Goal: Information Seeking & Learning: Learn about a topic

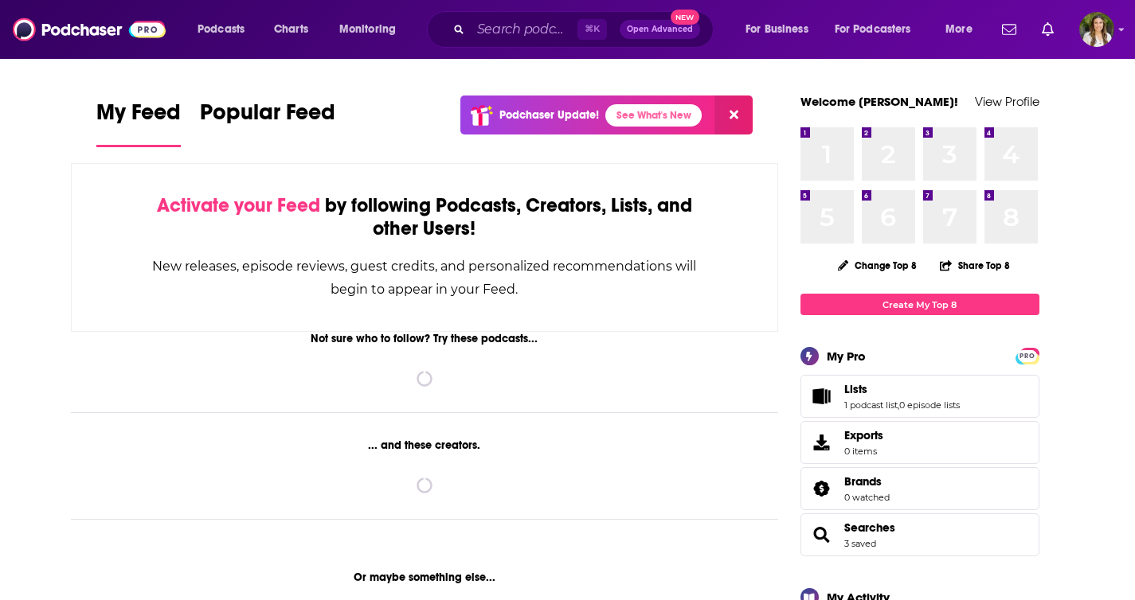
click at [499, 32] on input "Search podcasts, credits, & more..." at bounding box center [524, 29] width 107 height 25
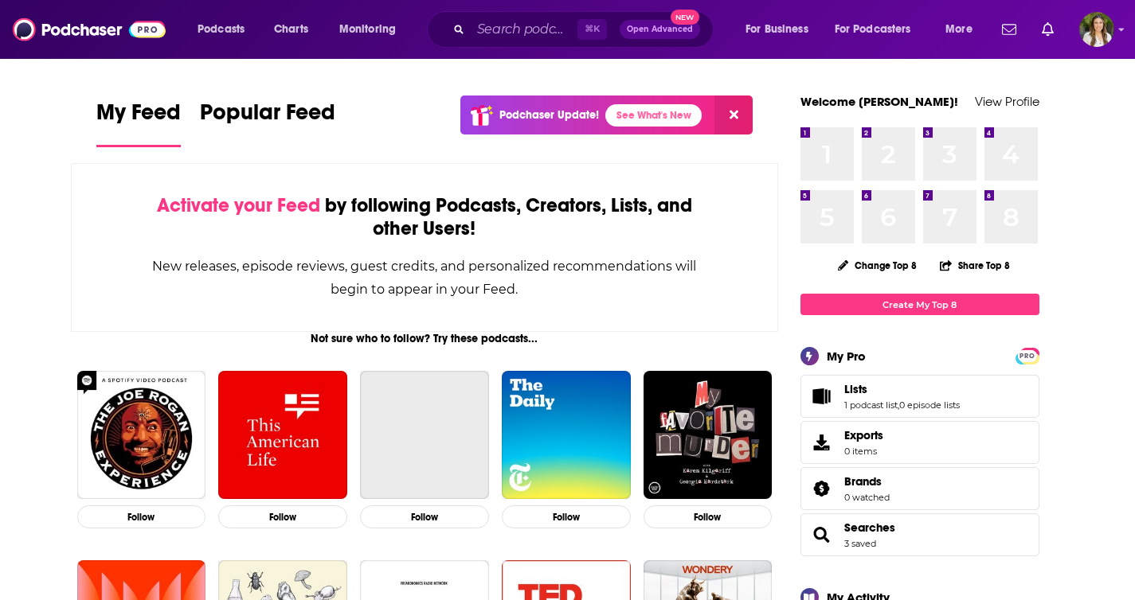
click at [453, 26] on div "⌘ K Open Advanced New" at bounding box center [570, 29] width 287 height 37
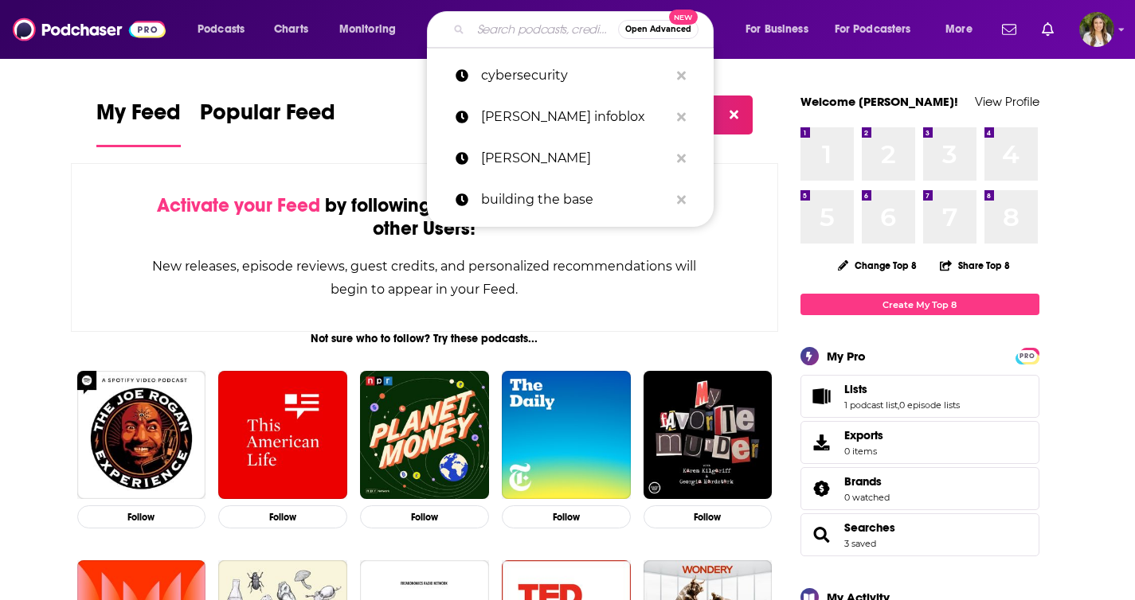
click at [508, 30] on input "Search podcasts, credits, & more..." at bounding box center [544, 29] width 147 height 25
paste input "Kubernetes Podcast from Google"
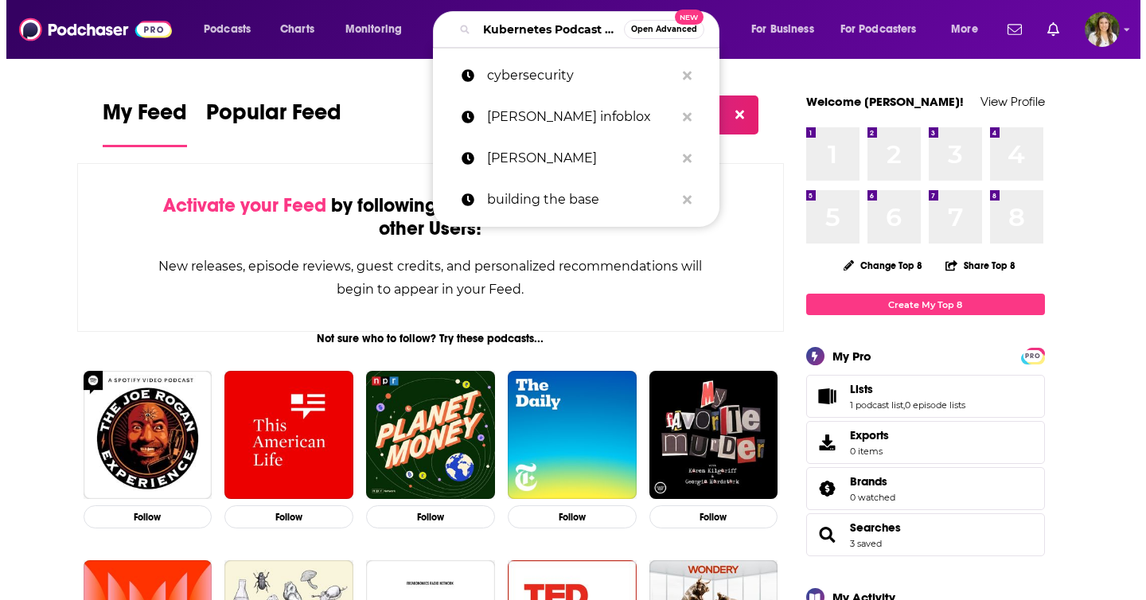
scroll to position [0, 93]
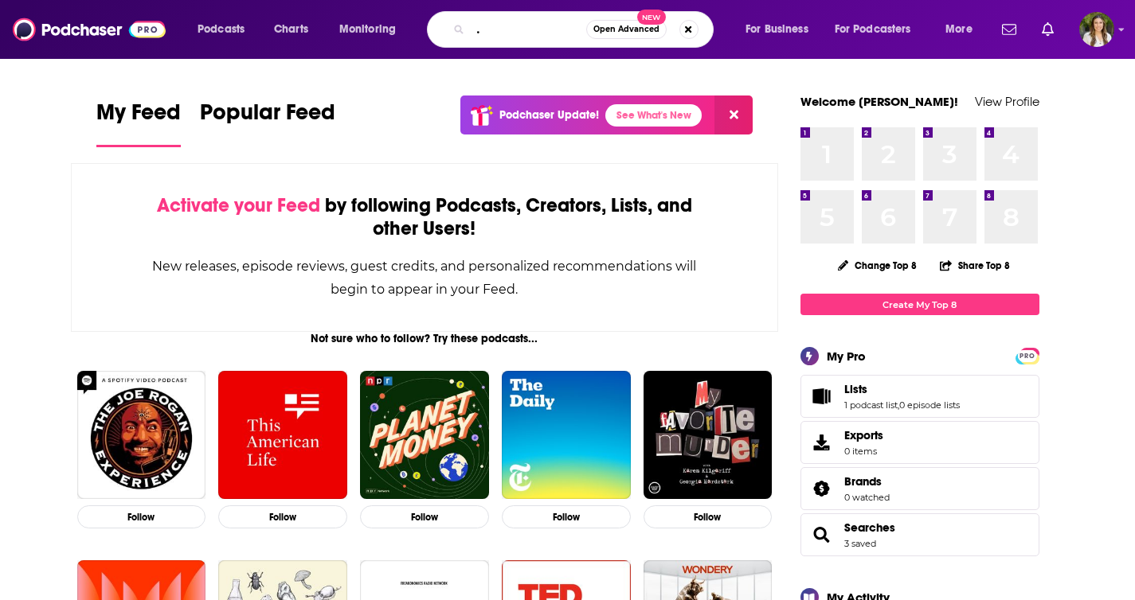
type input "Kubernetes Podcast from Google"
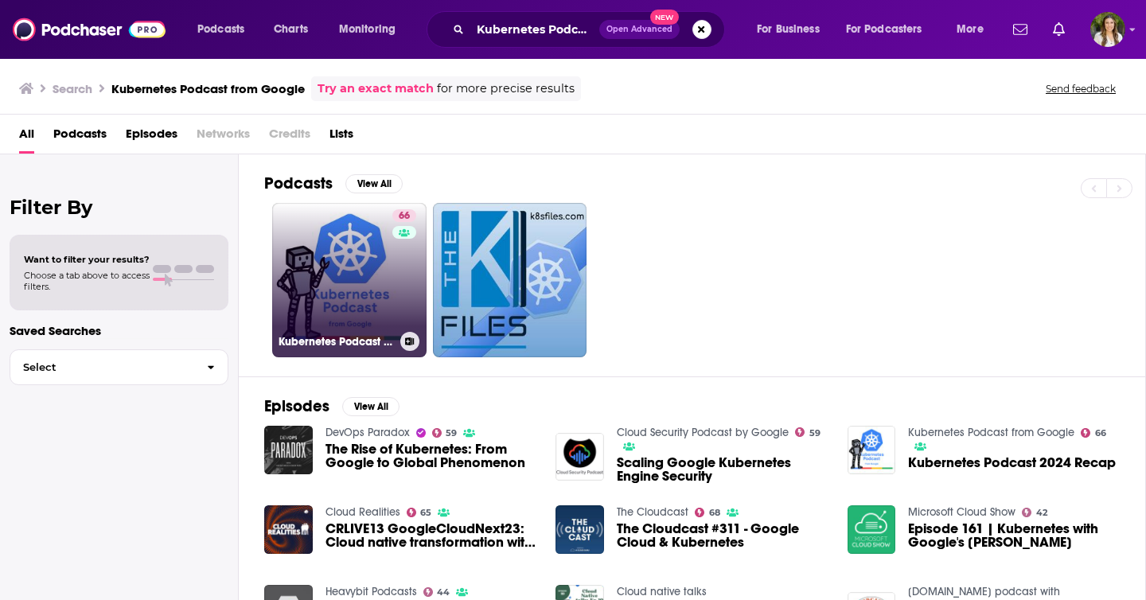
click at [365, 299] on link "66 Kubernetes Podcast from Google" at bounding box center [349, 280] width 154 height 154
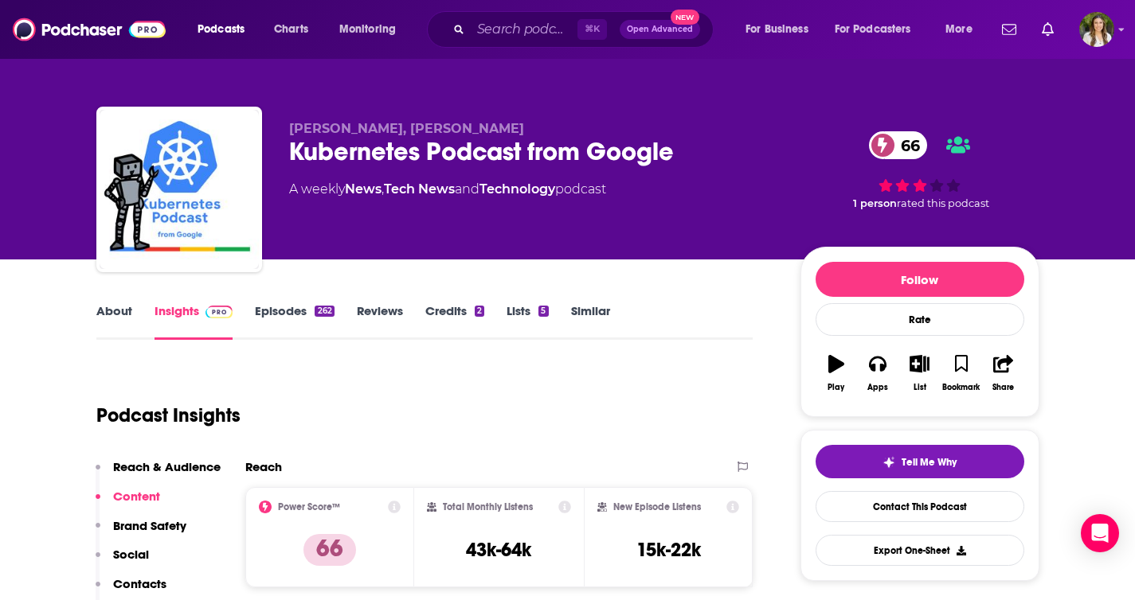
click at [100, 306] on link "About" at bounding box center [114, 321] width 36 height 37
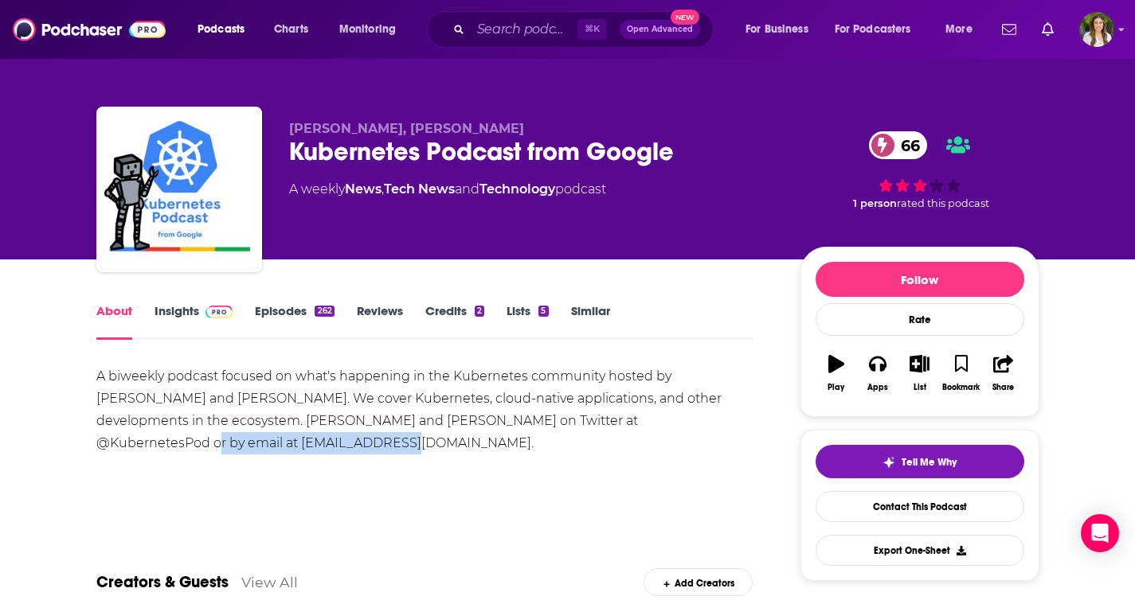
drag, startPoint x: 321, startPoint y: 449, endPoint x: 45, endPoint y: 448, distance: 275.5
copy div "[EMAIL_ADDRESS][DOMAIN_NAME]."
click at [338, 412] on div "A biweekly podcast focused on what's happening in the Kubernetes community host…" at bounding box center [424, 409] width 657 height 89
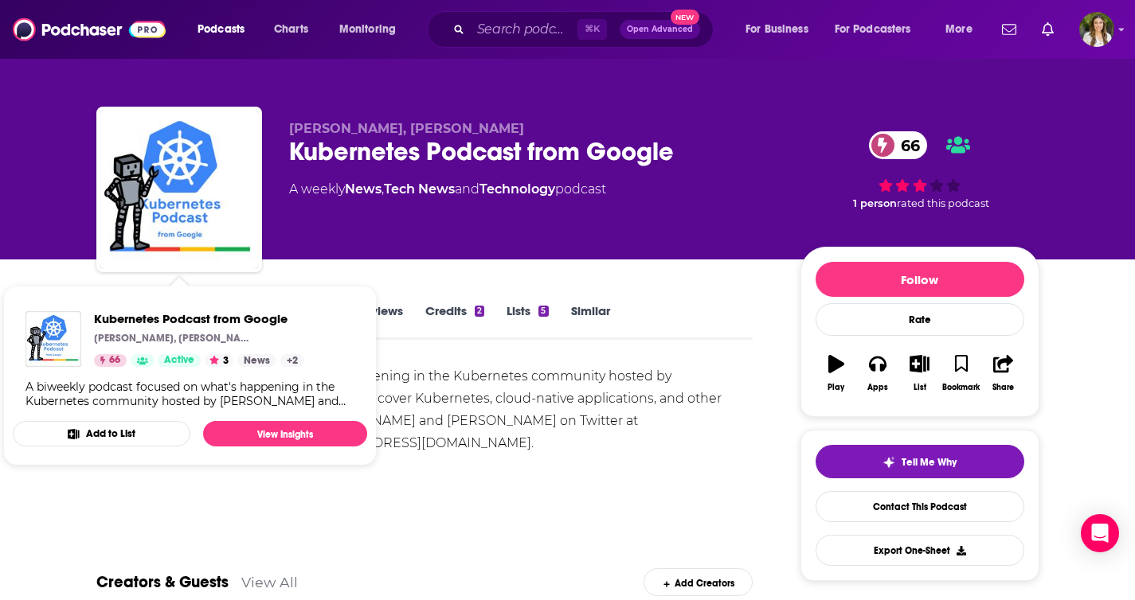
click at [529, 448] on div "A biweekly podcast focused on what's happening in the Kubernetes community host…" at bounding box center [424, 409] width 657 height 89
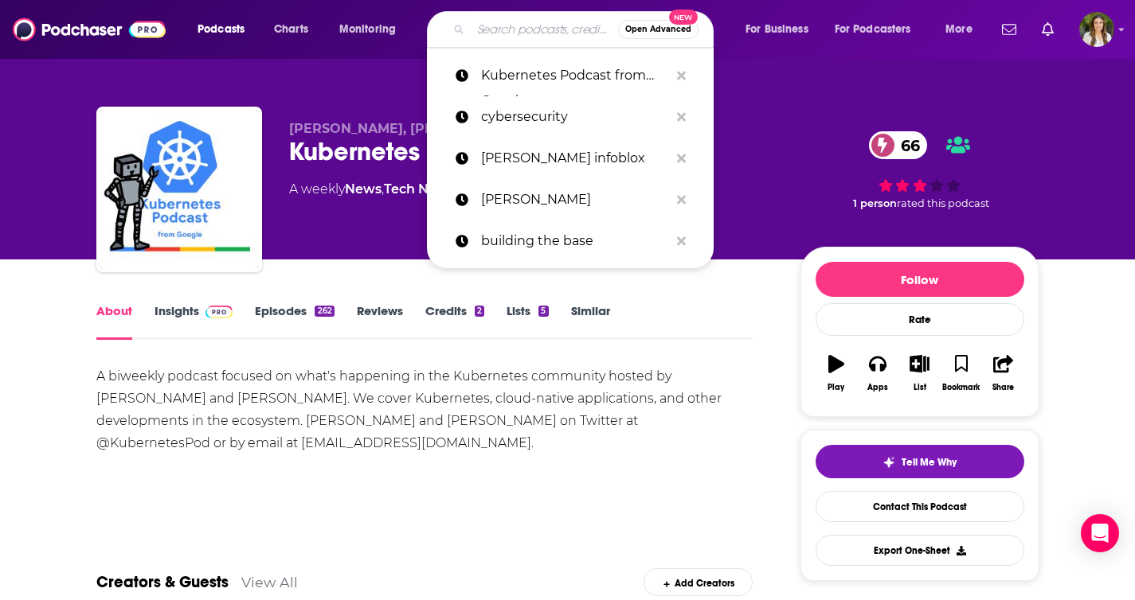
click at [500, 33] on input "Search podcasts, credits, & more..." at bounding box center [544, 29] width 147 height 25
paste input "Kubernetes for Humans"
type input "Kubernetes for Humans"
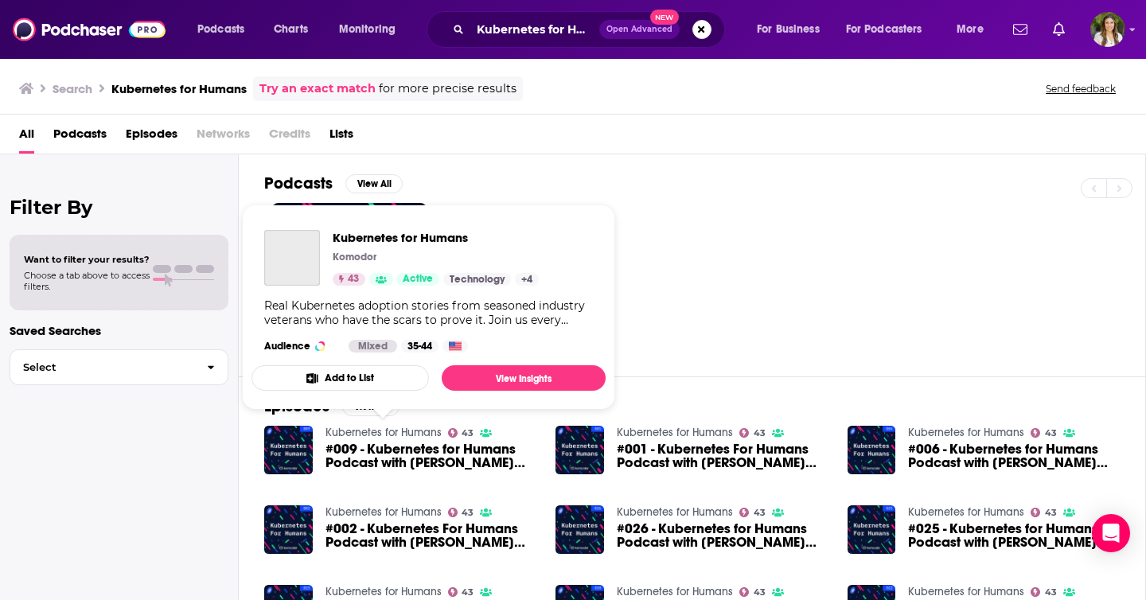
click at [391, 435] on link "Kubernetes for Humans" at bounding box center [384, 433] width 116 height 14
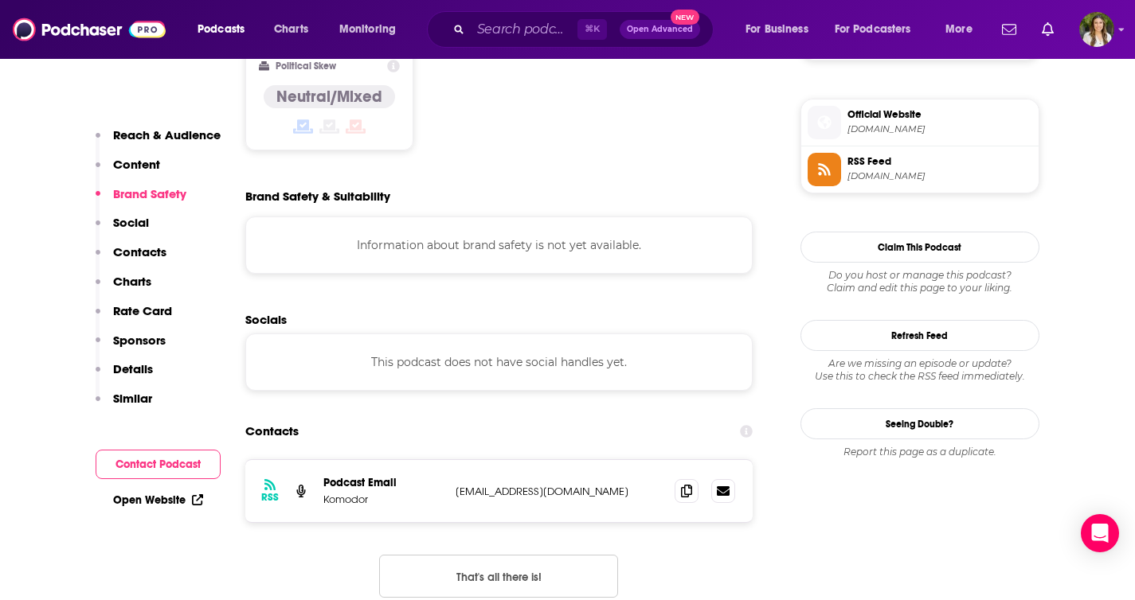
scroll to position [1274, 0]
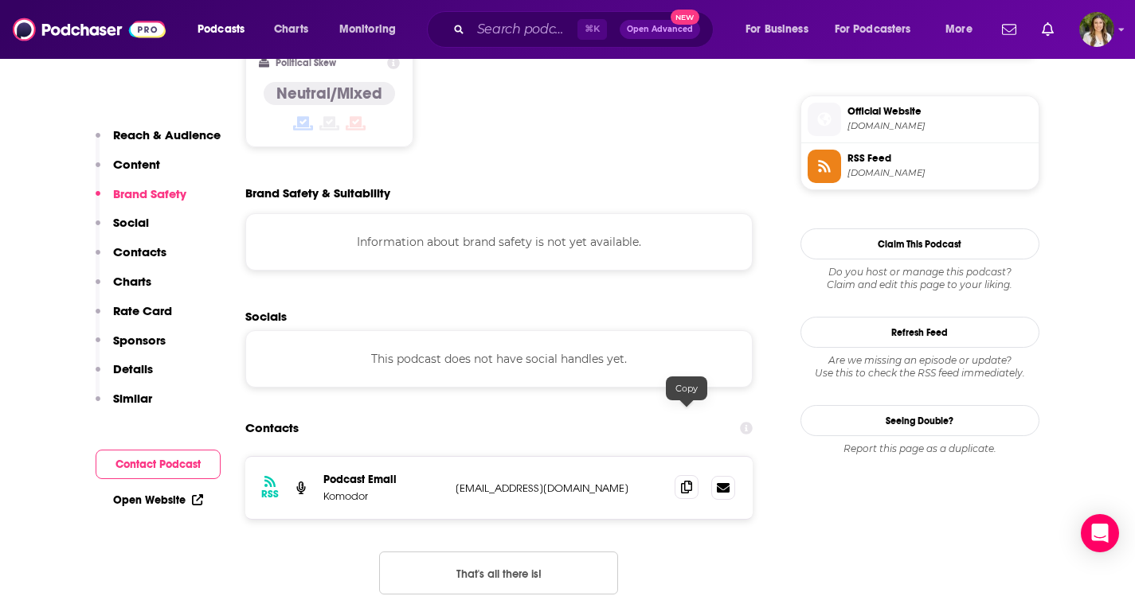
click at [687, 481] on icon at bounding box center [686, 487] width 11 height 13
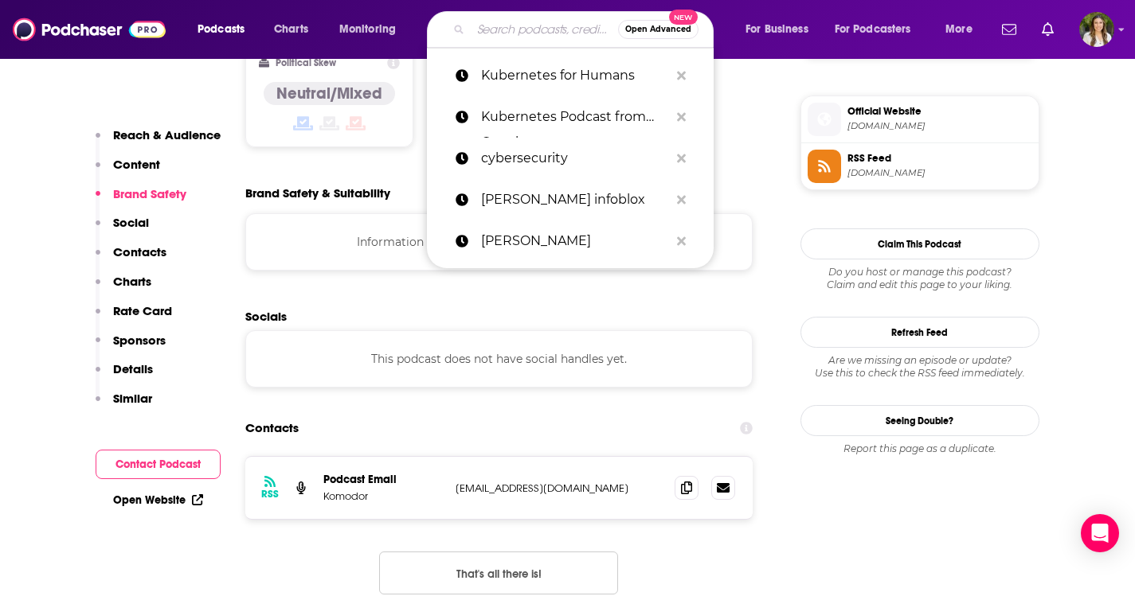
click at [510, 29] on input "Search podcasts, credits, & more..." at bounding box center [544, 29] width 147 height 25
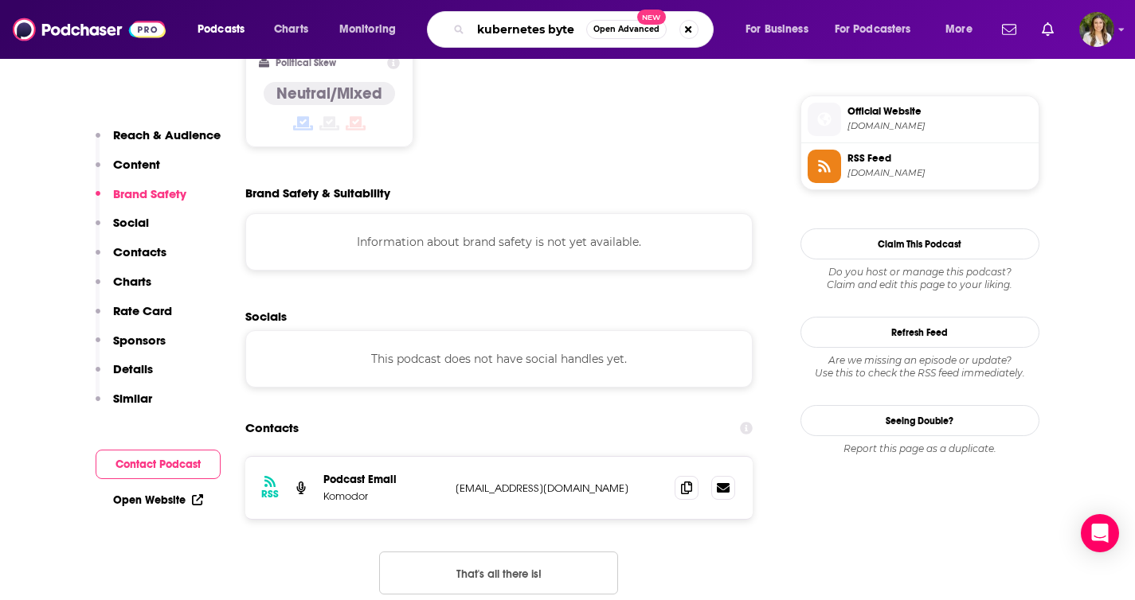
type input "kubernetes bytes"
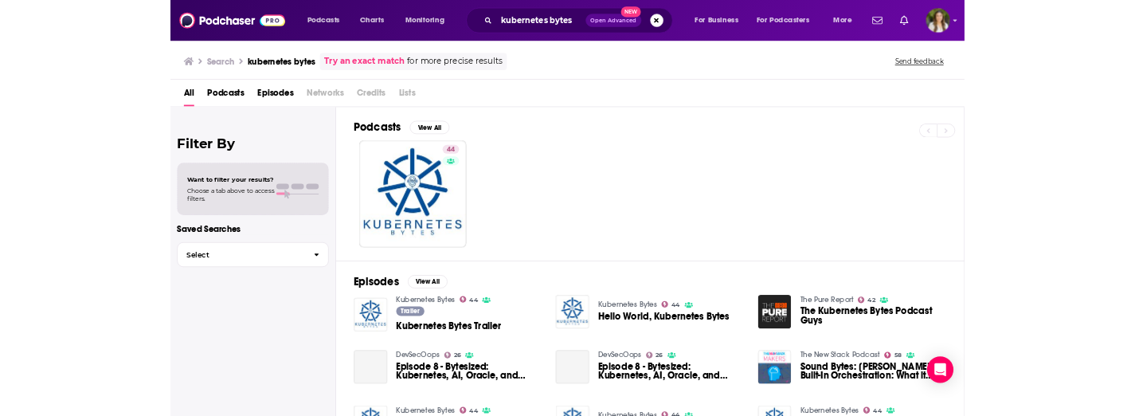
scroll to position [19, 0]
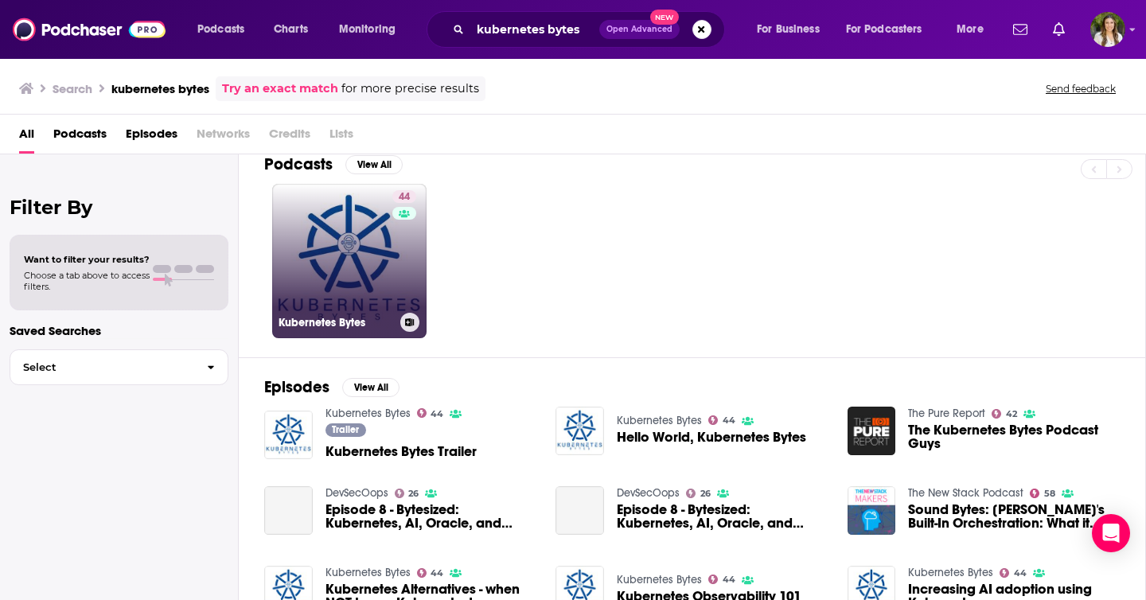
click at [342, 236] on link "44 Kubernetes Bytes" at bounding box center [349, 261] width 154 height 154
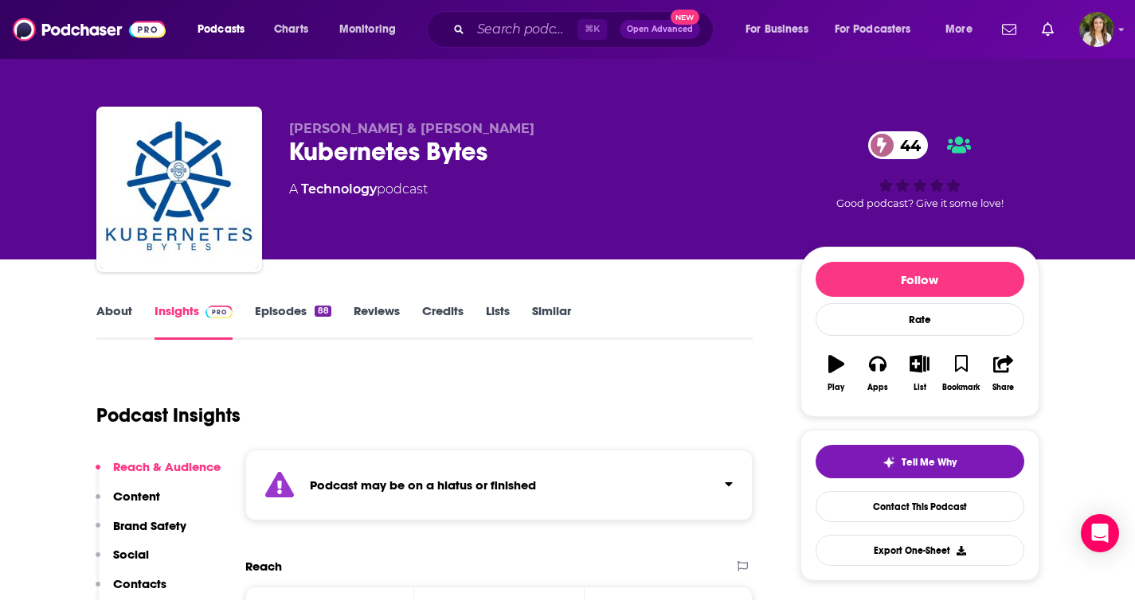
click at [291, 314] on link "Episodes 88" at bounding box center [293, 321] width 76 height 37
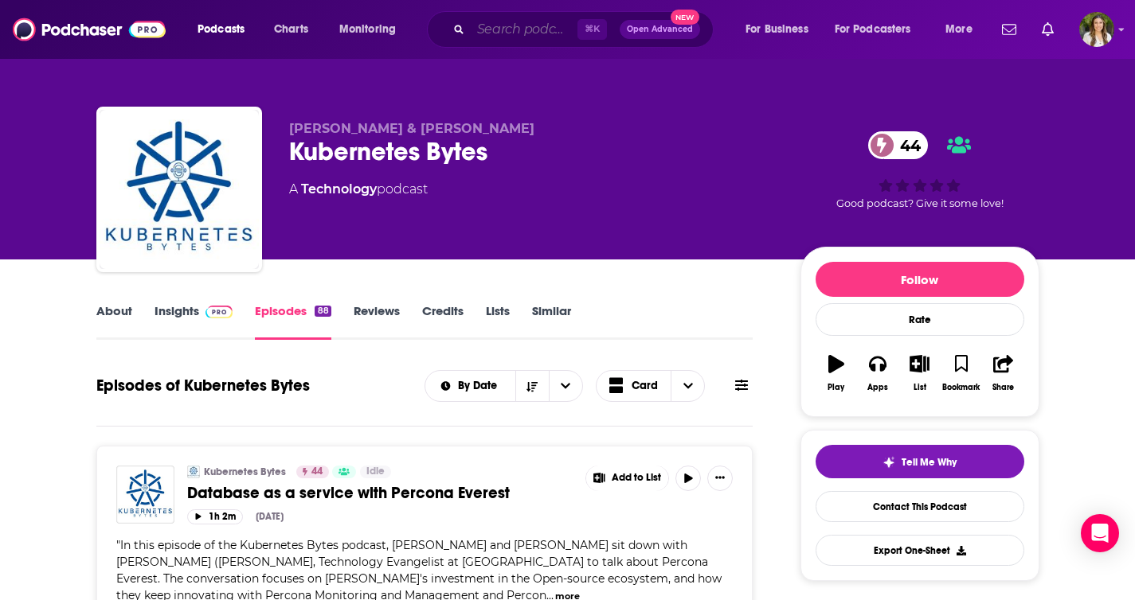
click at [506, 30] on input "Search podcasts, credits, & more..." at bounding box center [524, 29] width 107 height 25
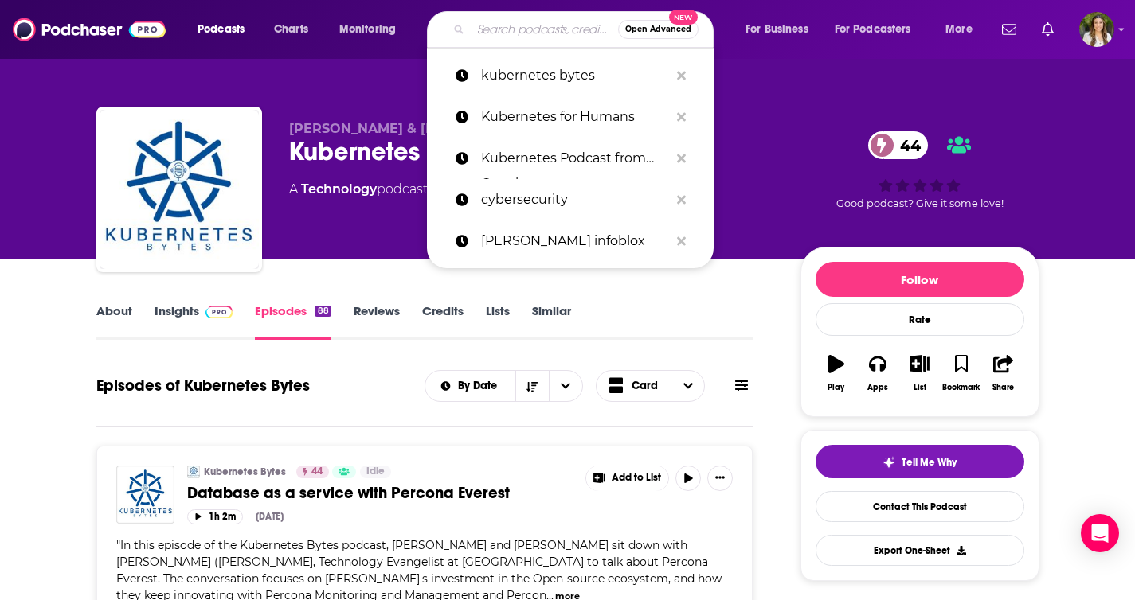
paste input "KubeFM"
type input "KubeFM"
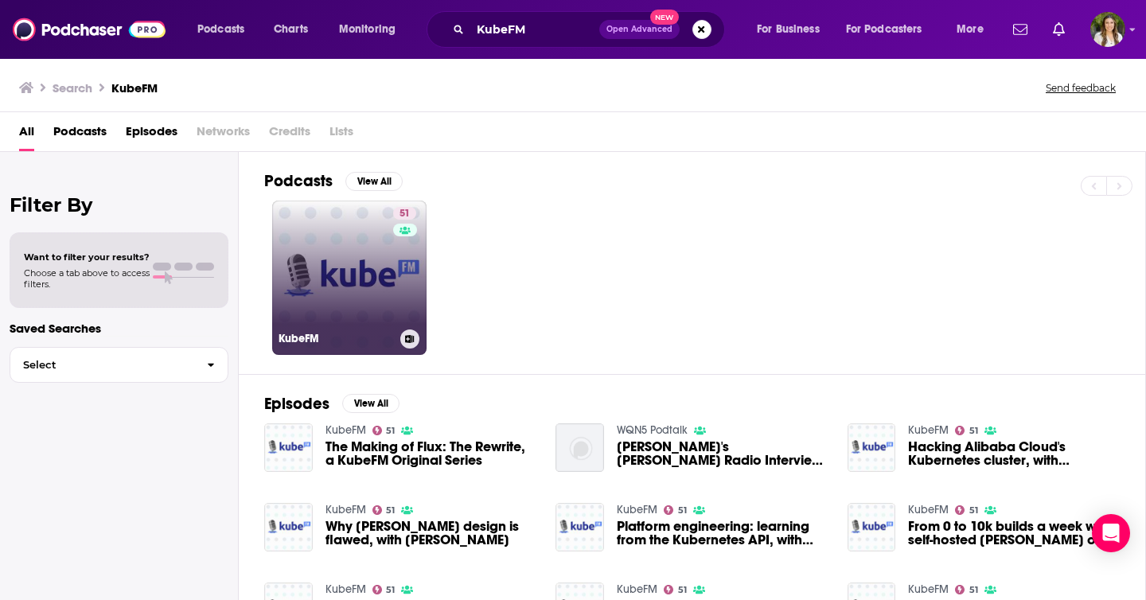
click at [331, 288] on link "51 KubeFM" at bounding box center [349, 278] width 154 height 154
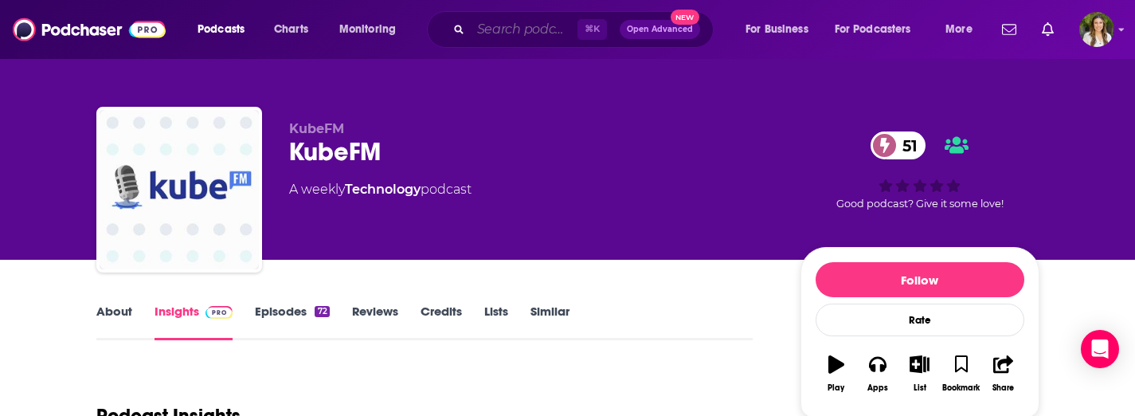
click at [493, 24] on input "Search podcasts, credits, & more..." at bounding box center [524, 29] width 107 height 25
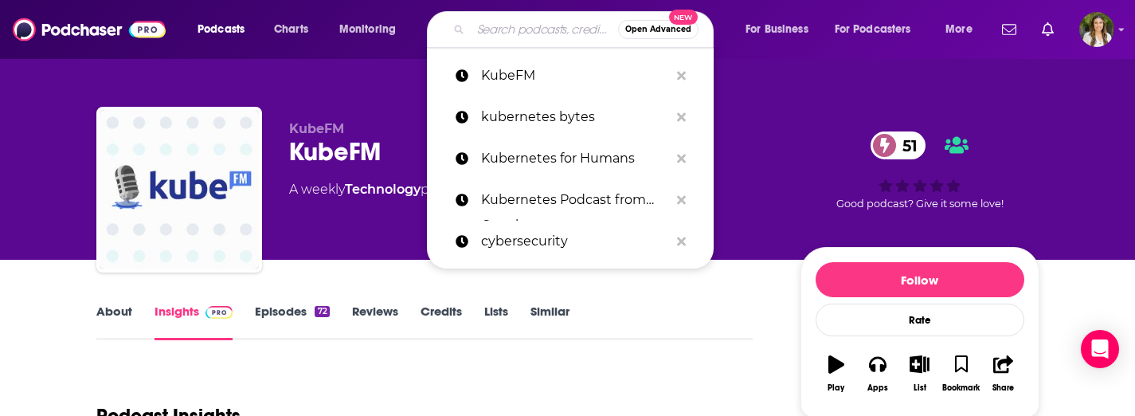
paste input "DevOps and Docker Talk"
type input "DevOps and Docker Talk"
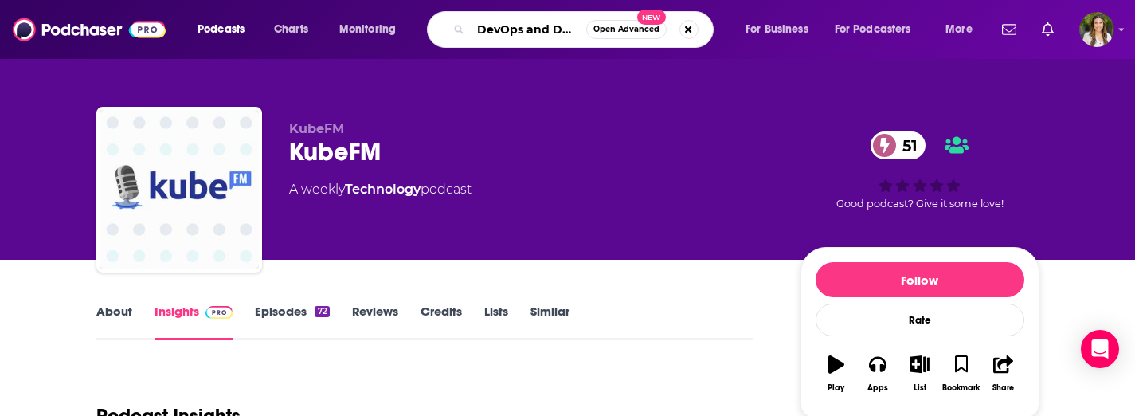
scroll to position [0, 42]
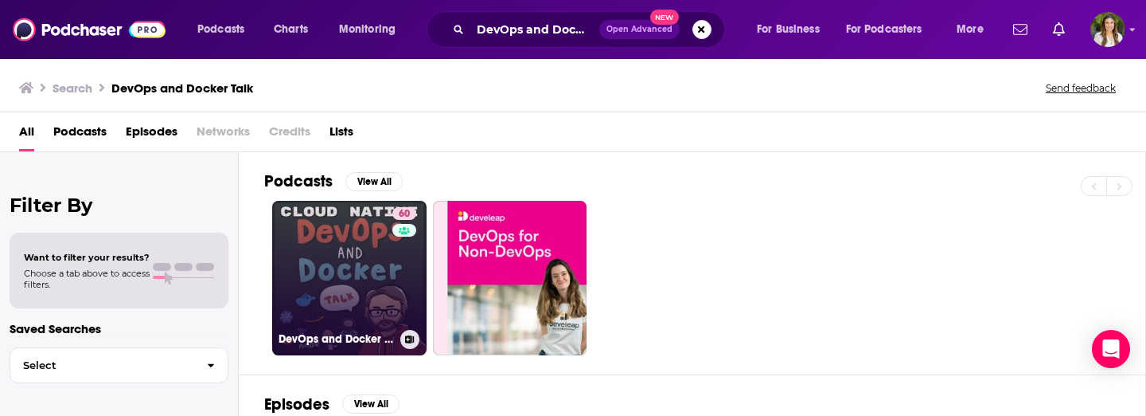
click at [341, 299] on link "60 DevOps and Docker Talk: Cloud Native Interviews and Tooling" at bounding box center [349, 278] width 154 height 154
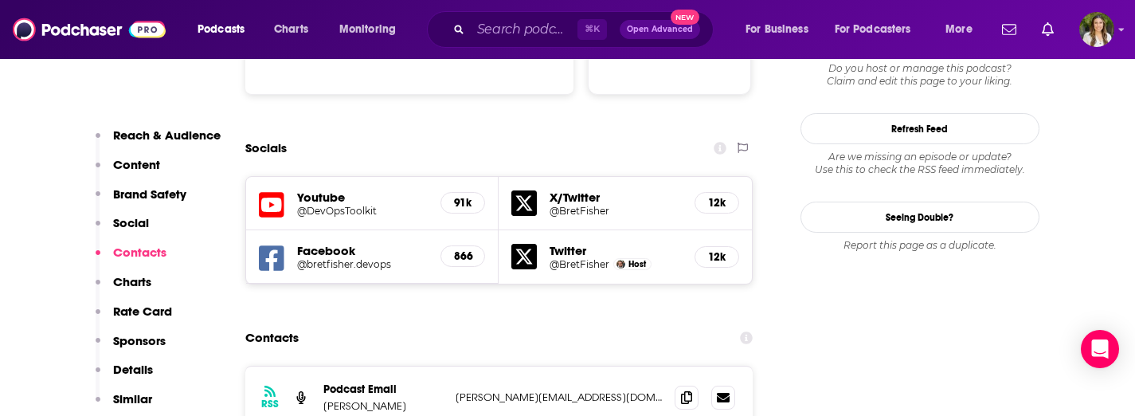
scroll to position [1799, 0]
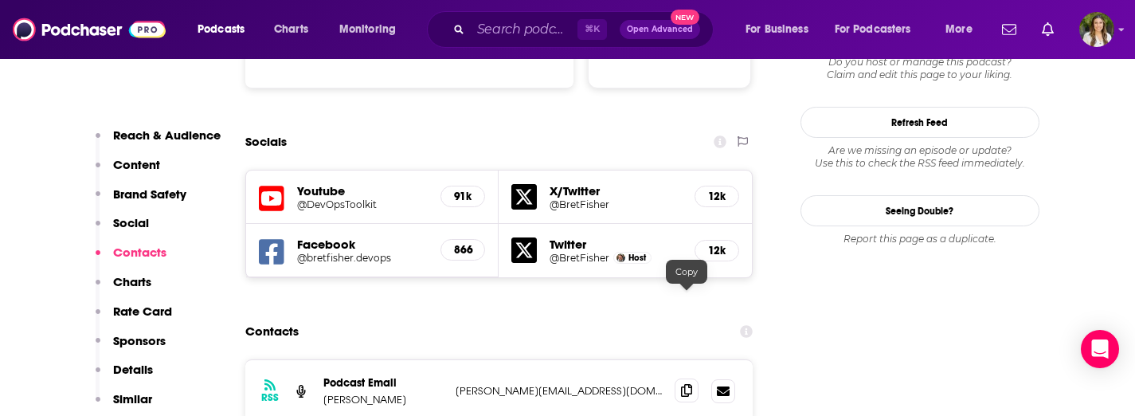
click at [686, 384] on icon at bounding box center [686, 390] width 11 height 13
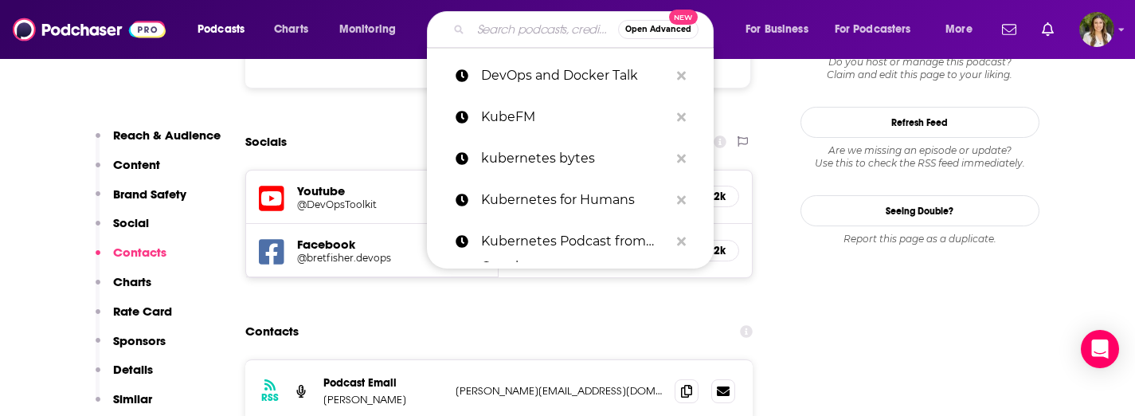
click at [508, 25] on input "Search podcasts, credits, & more..." at bounding box center [544, 29] width 147 height 25
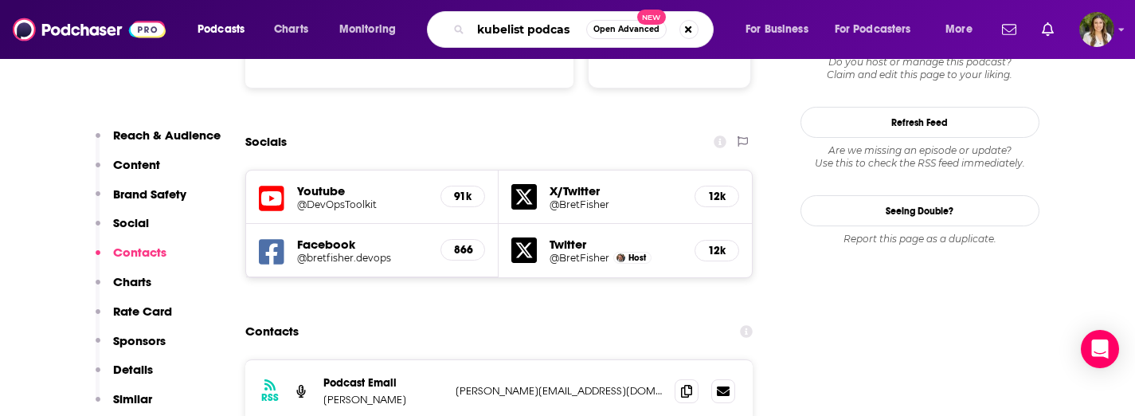
type input "kubelist podcast"
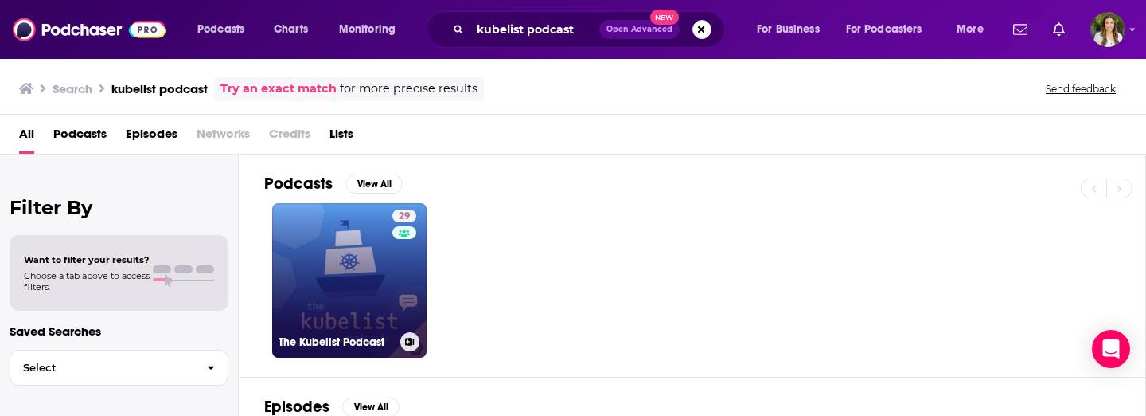
click at [341, 287] on link "29 The Kubelist Podcast" at bounding box center [349, 280] width 154 height 154
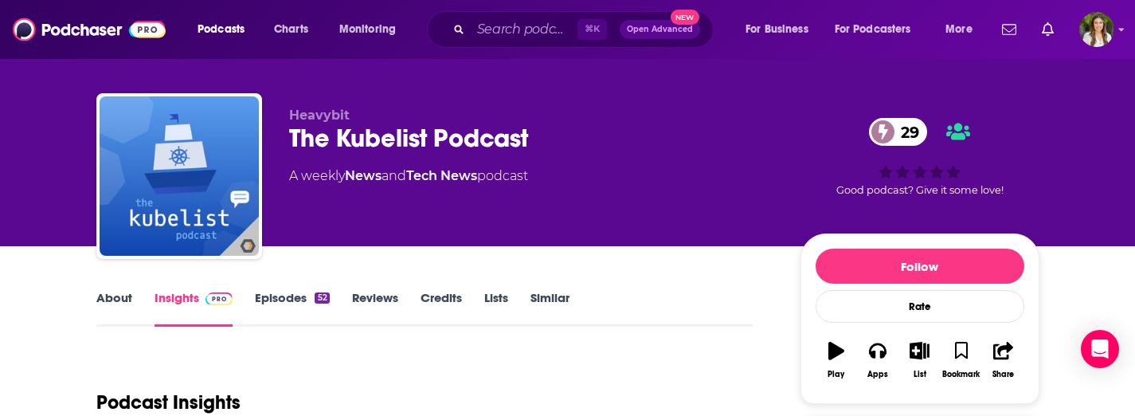
scroll to position [2, 0]
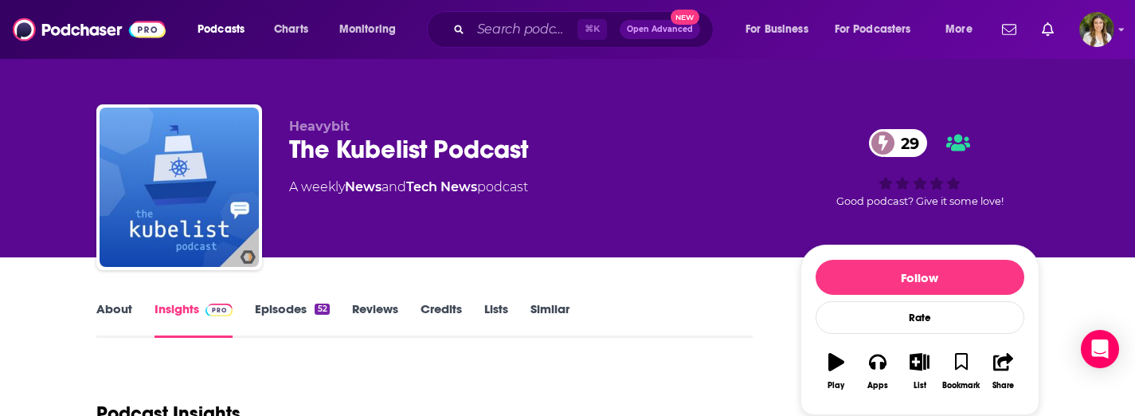
click at [97, 309] on link "About" at bounding box center [114, 319] width 36 height 37
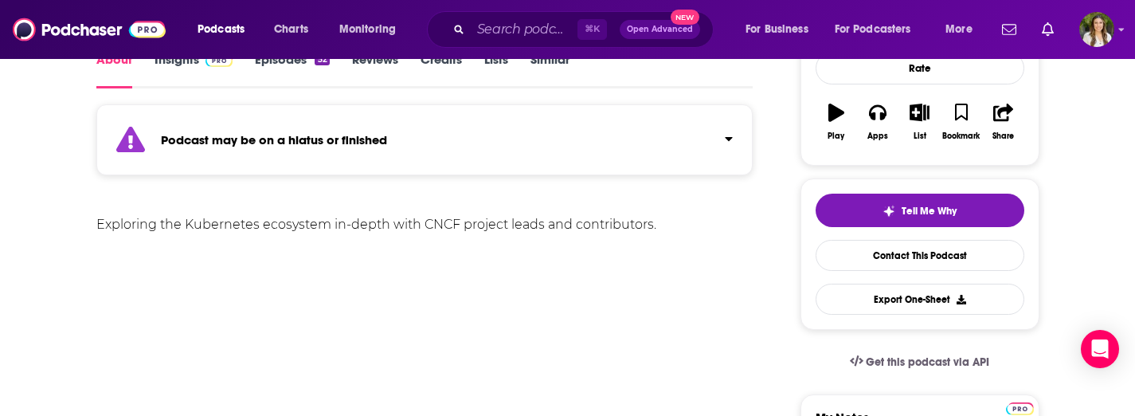
scroll to position [218, 0]
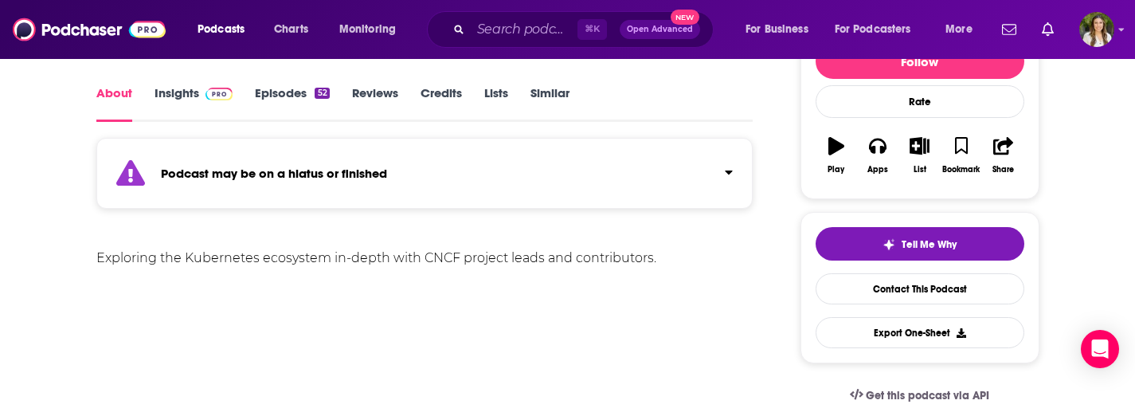
click at [290, 93] on link "Episodes 52" at bounding box center [292, 103] width 74 height 37
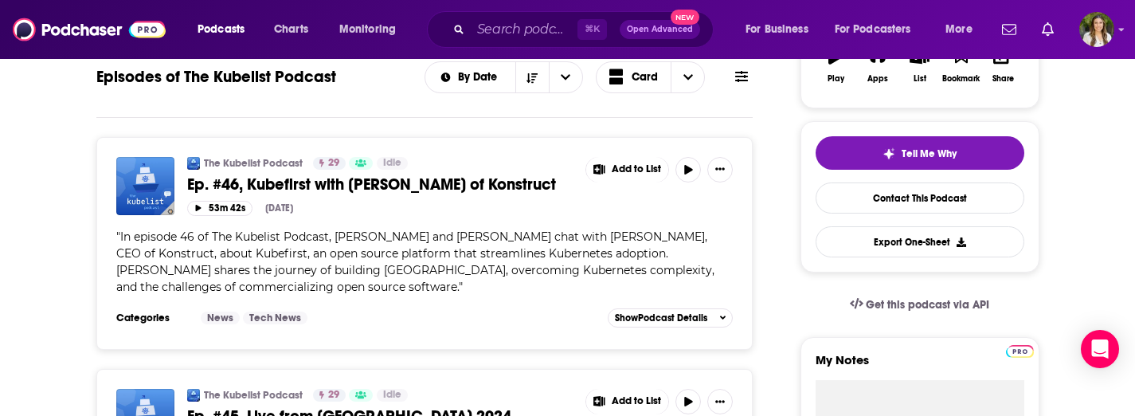
scroll to position [288, 0]
